Goal: Information Seeking & Learning: Check status

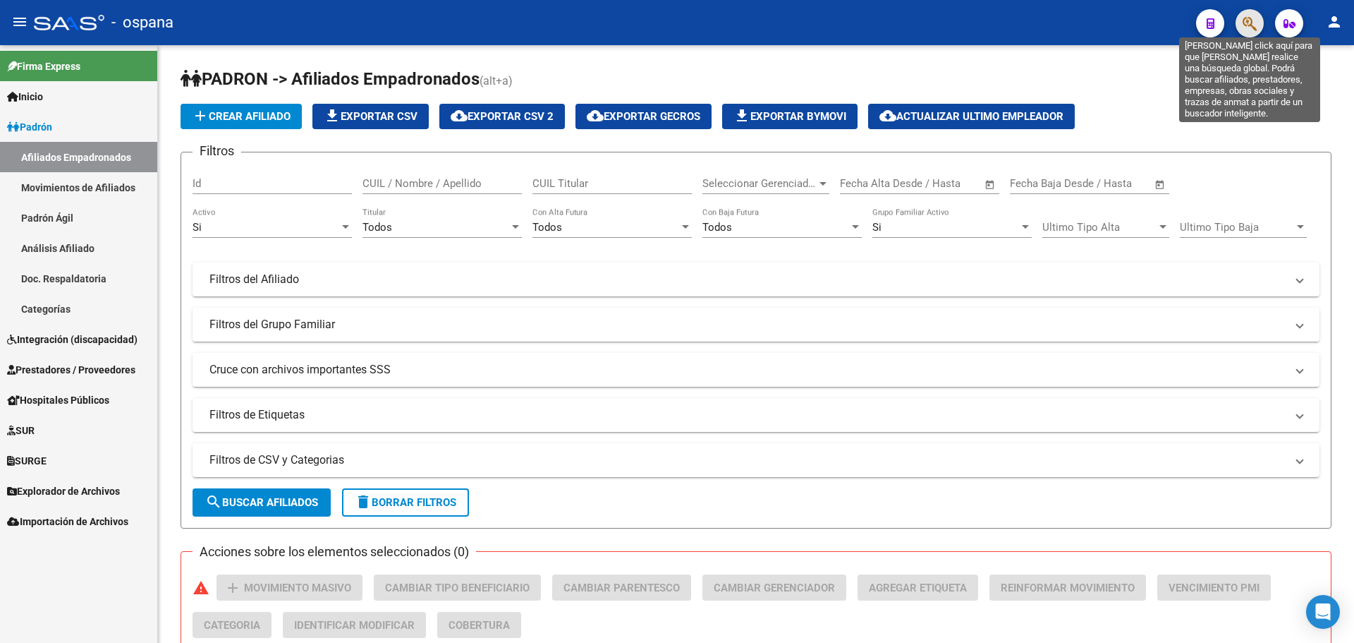
click at [1244, 30] on icon "button" at bounding box center [1250, 24] width 14 height 16
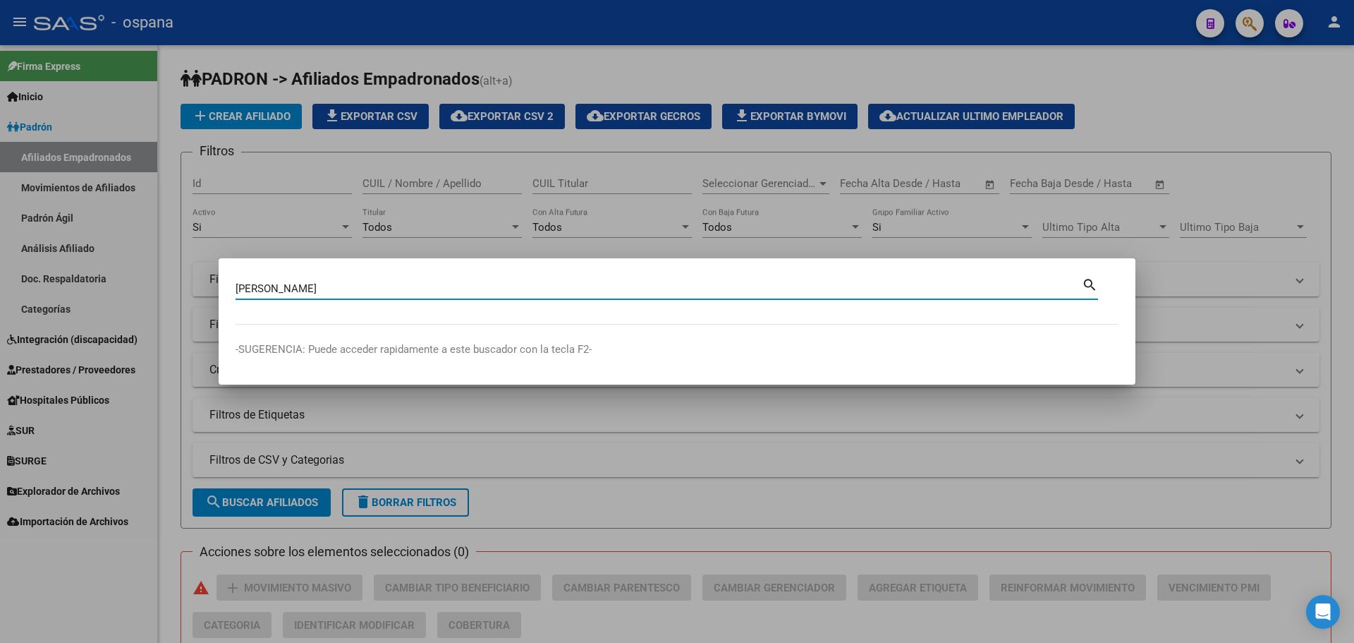
type input "[PERSON_NAME]"
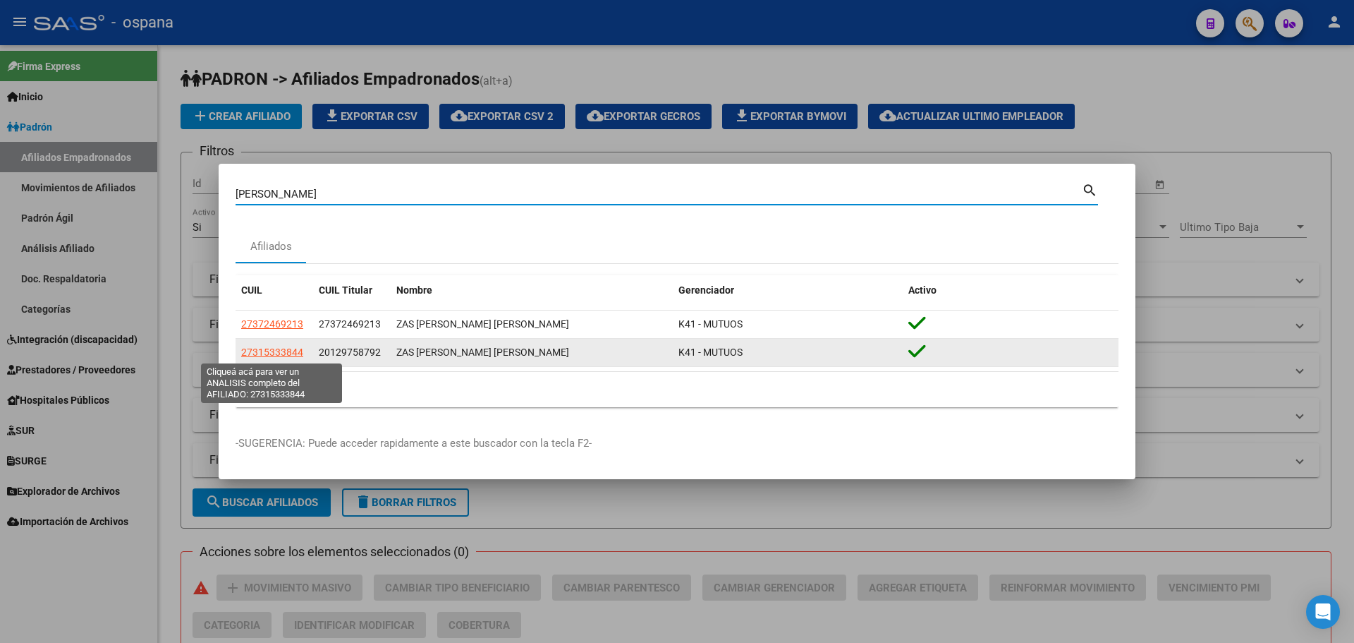
click at [296, 355] on span "27315333844" at bounding box center [272, 351] width 62 height 11
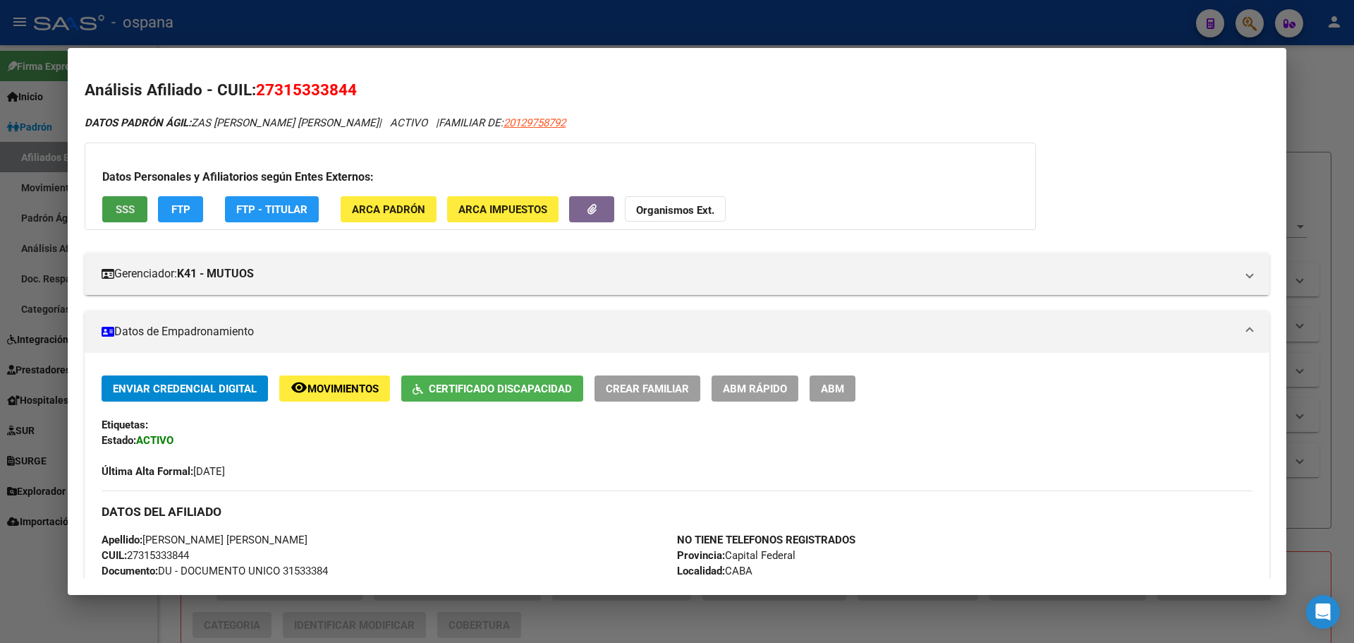
click at [131, 208] on span "SSS" at bounding box center [125, 209] width 19 height 13
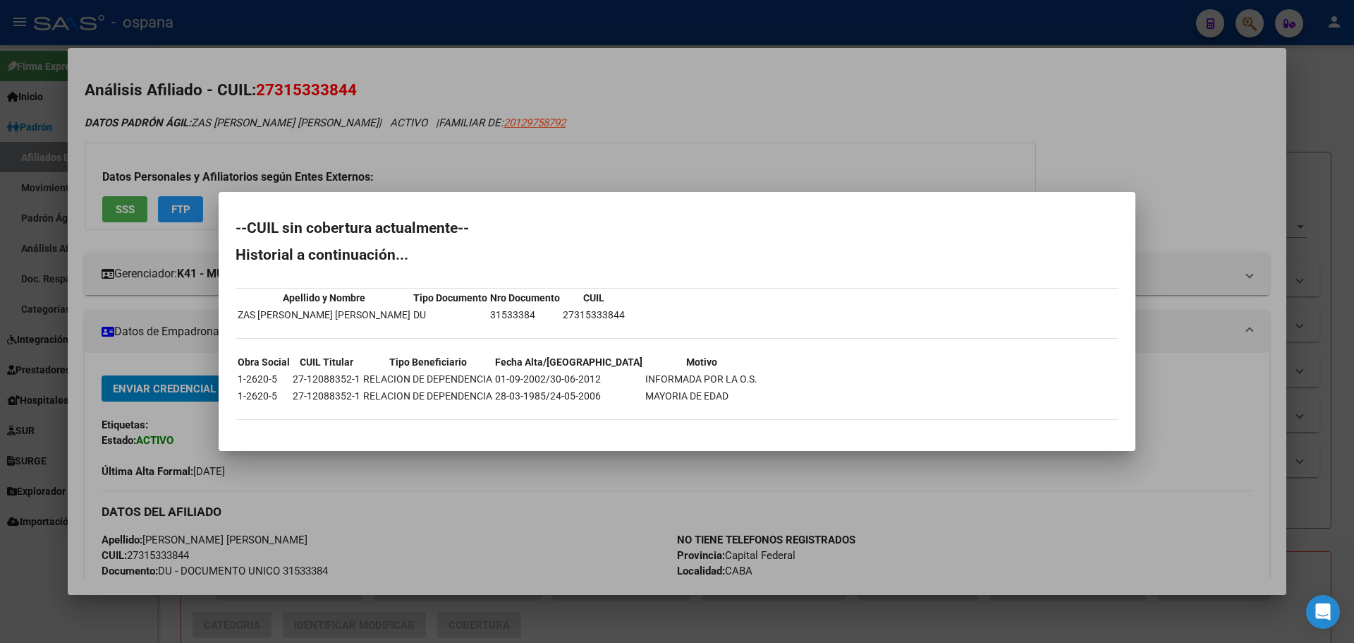
click at [638, 152] on div at bounding box center [677, 321] width 1354 height 643
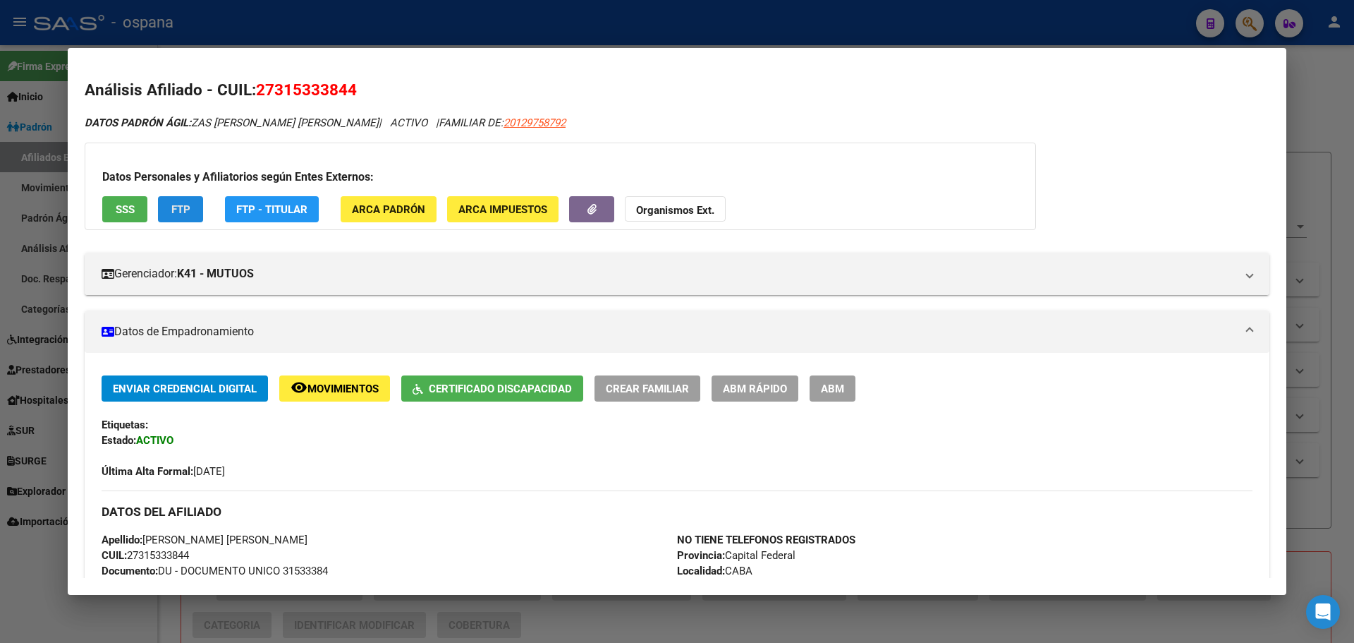
click at [173, 211] on span "FTP" at bounding box center [180, 209] width 19 height 13
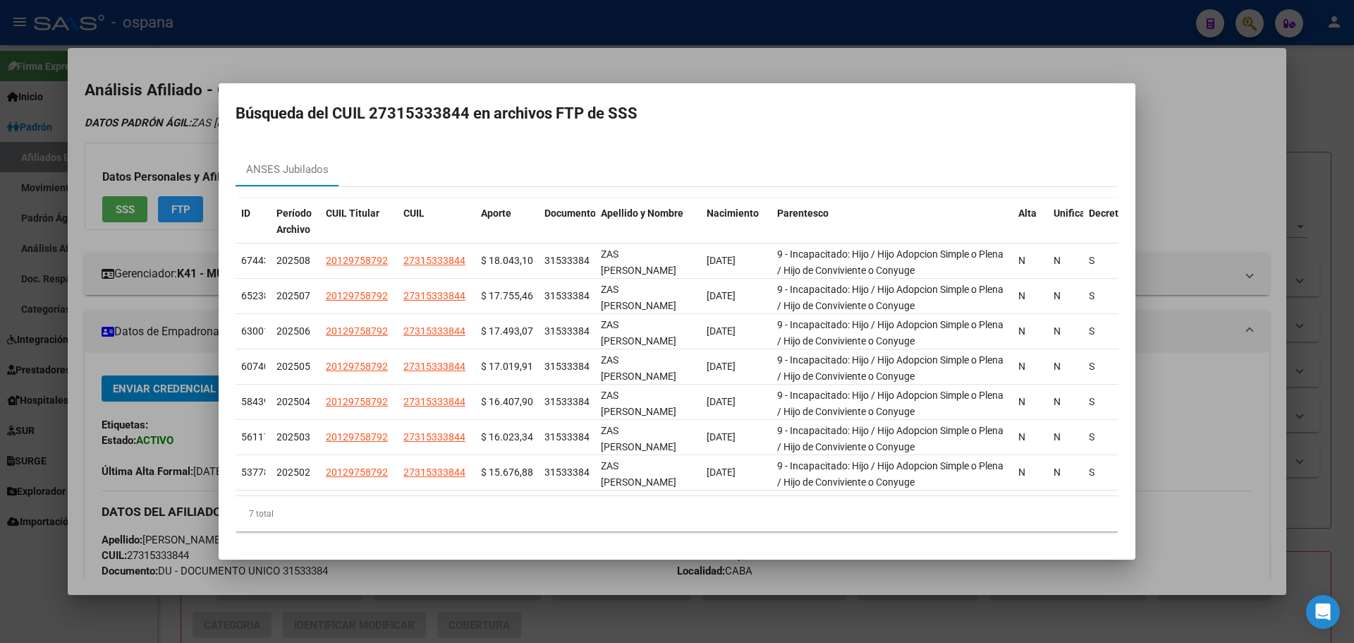
click at [433, 55] on div at bounding box center [677, 321] width 1354 height 643
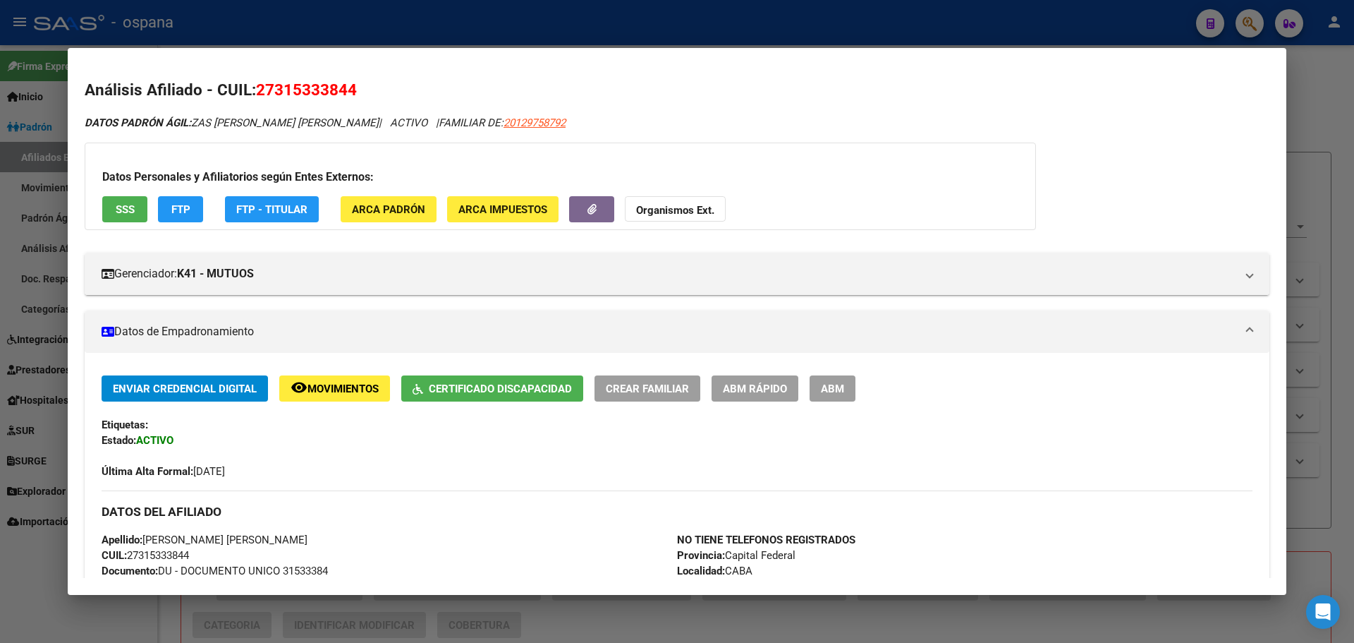
click at [154, 207] on div "Datos Personales y Afiliatorios según Entes Externos: SSS FTP FTP - Titular ARC…" at bounding box center [561, 185] width 952 height 87
click at [166, 206] on button "FTP" at bounding box center [180, 209] width 45 height 26
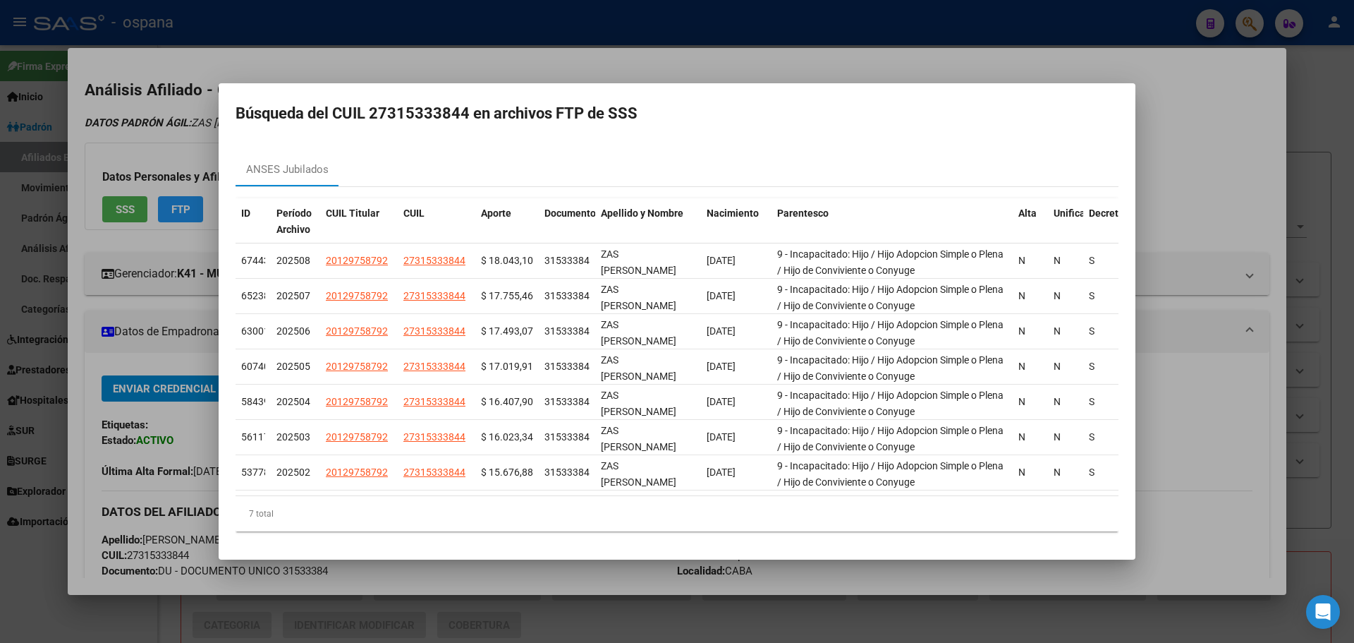
click at [964, 75] on div at bounding box center [677, 321] width 1354 height 643
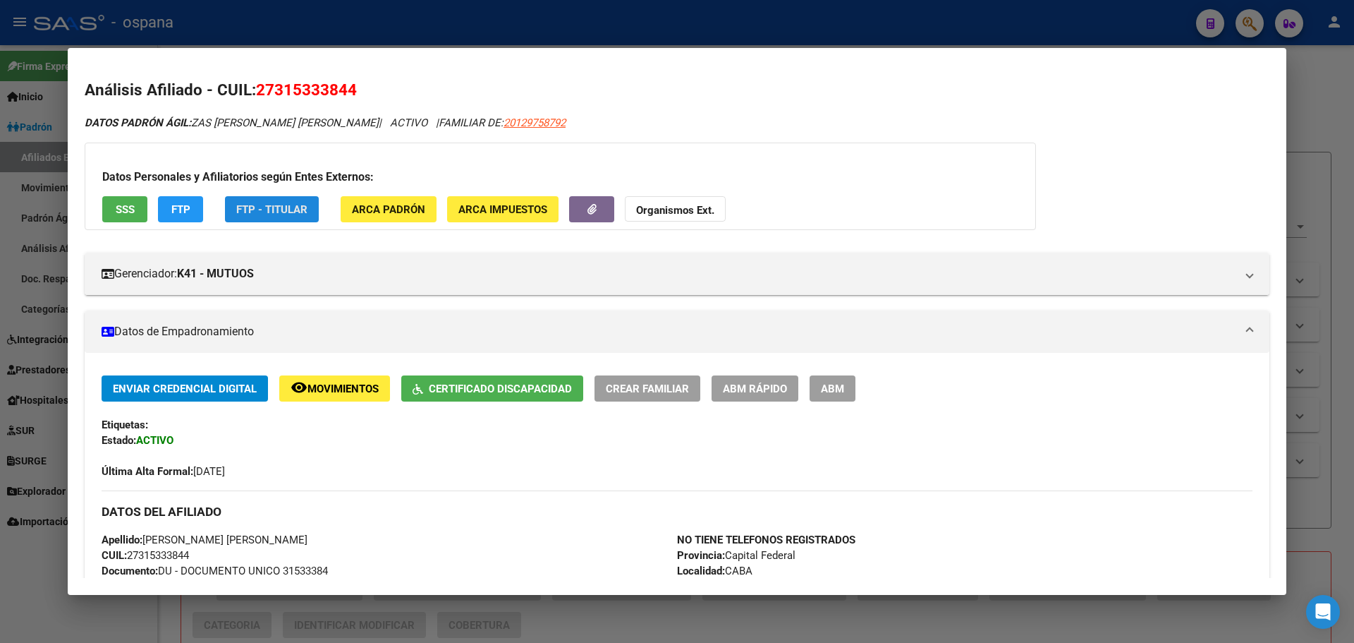
click at [275, 212] on span "FTP - Titular" at bounding box center [271, 209] width 71 height 13
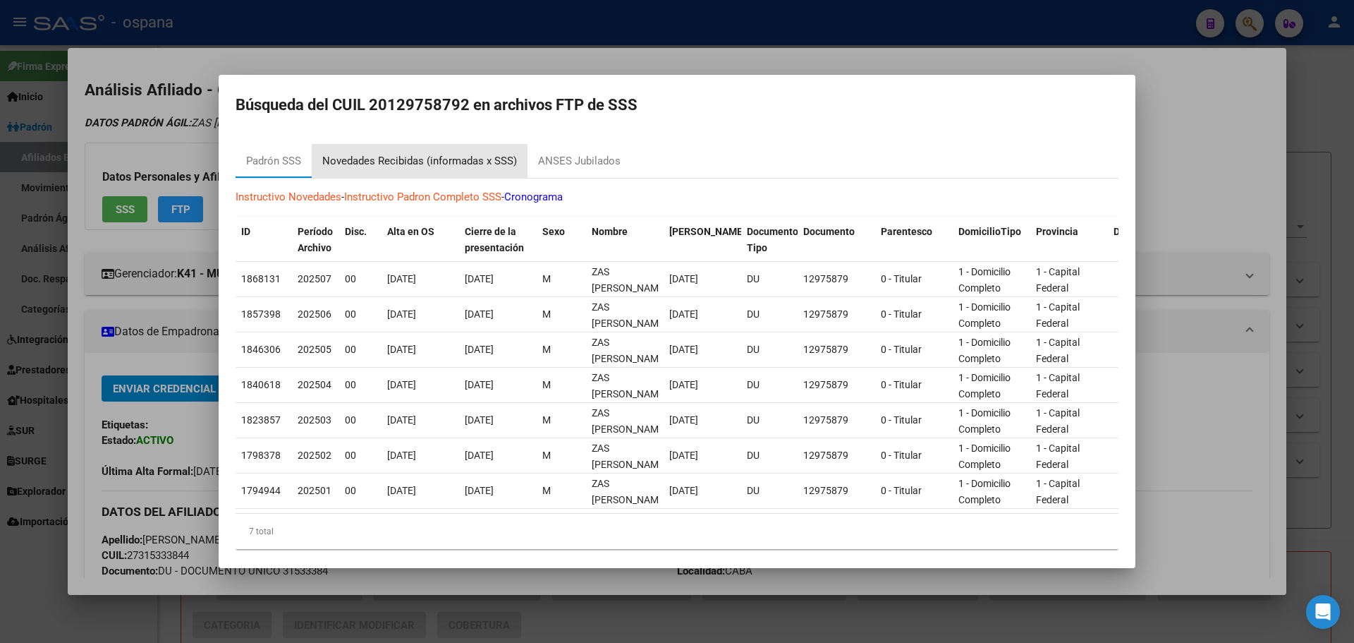
click at [376, 162] on div "Novedades Recibidas (informadas x SSS)" at bounding box center [419, 161] width 195 height 16
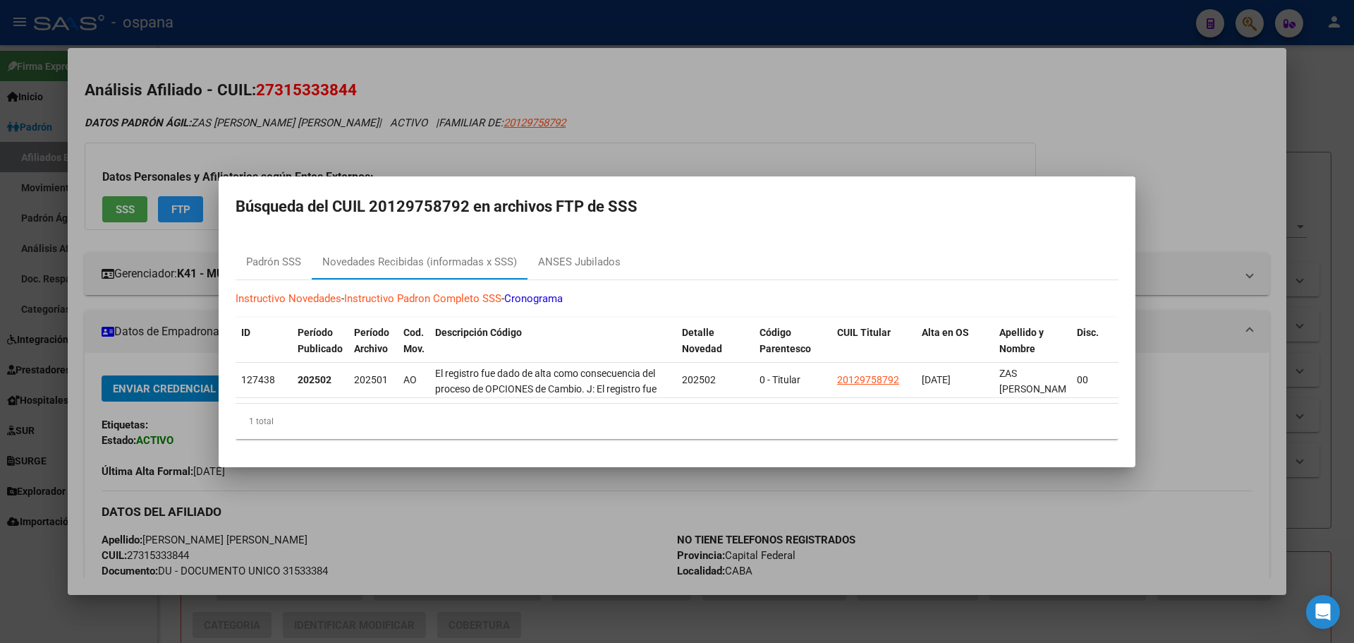
click at [668, 128] on div at bounding box center [677, 321] width 1354 height 643
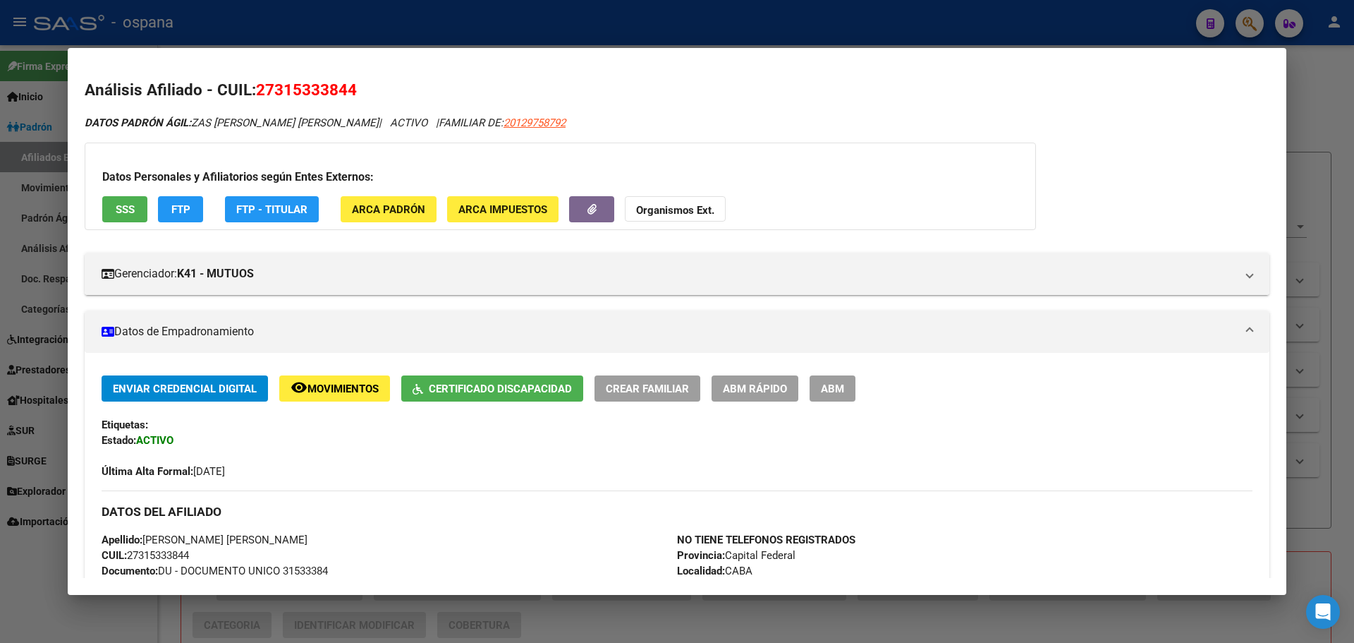
click at [258, 26] on div at bounding box center [677, 321] width 1354 height 643
